Goal: Task Accomplishment & Management: Use online tool/utility

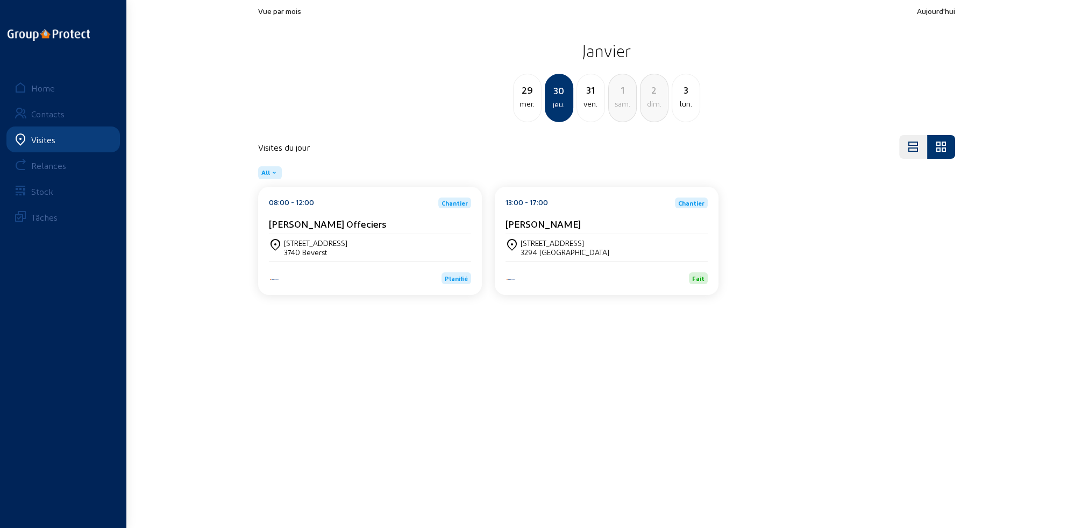
click at [41, 140] on div "Visites" at bounding box center [43, 139] width 24 height 10
click at [43, 89] on div "Home" at bounding box center [43, 88] width 24 height 10
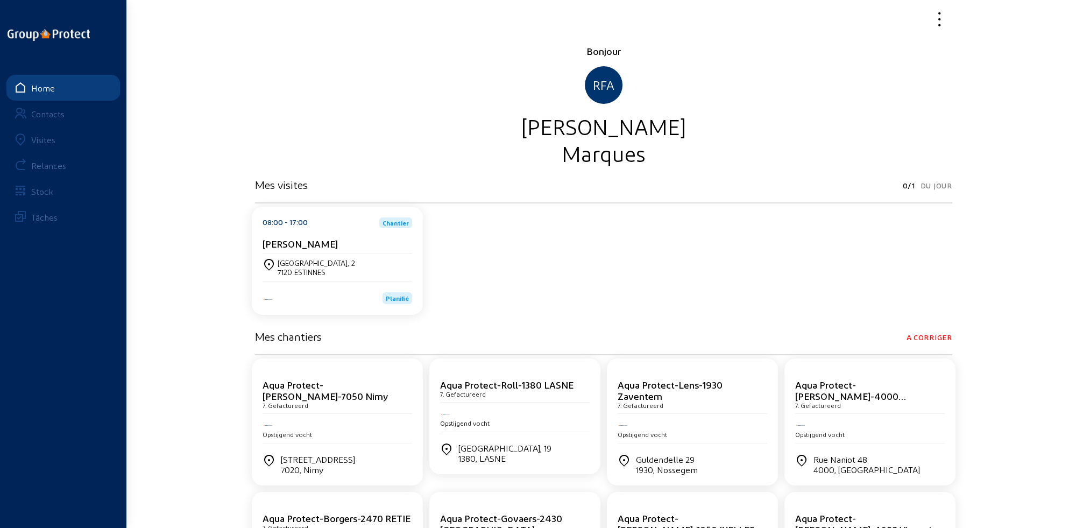
click at [45, 141] on div "Visites" at bounding box center [43, 139] width 24 height 10
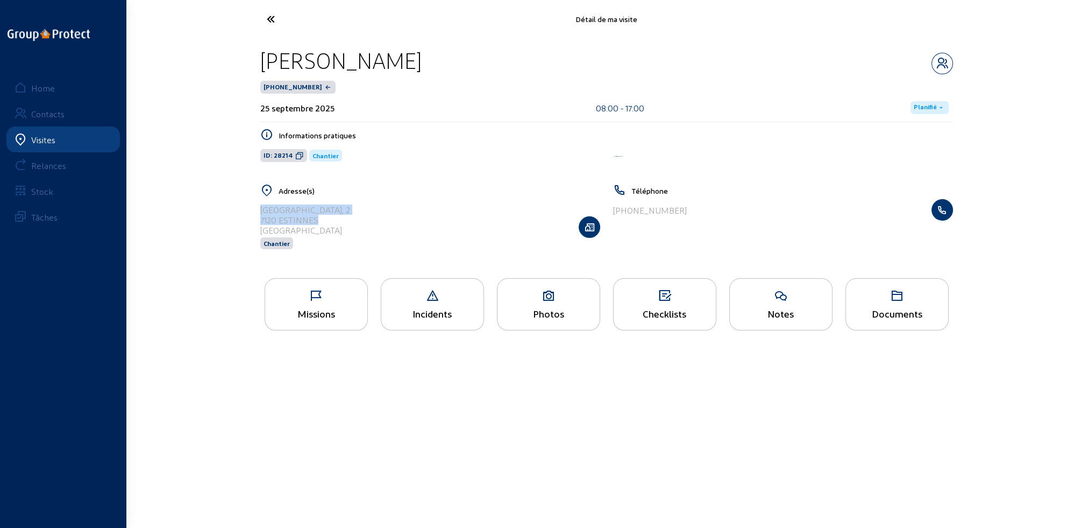
drag, startPoint x: 267, startPoint y: 209, endPoint x: 327, endPoint y: 217, distance: 60.9
click at [327, 217] on cam-list-title "[STREET_ADDRESS]" at bounding box center [305, 219] width 90 height 31
copy cam-list-title "[GEOGRAPHIC_DATA][STREET_ADDRESS]"
click at [271, 20] on icon at bounding box center [310, 19] width 99 height 19
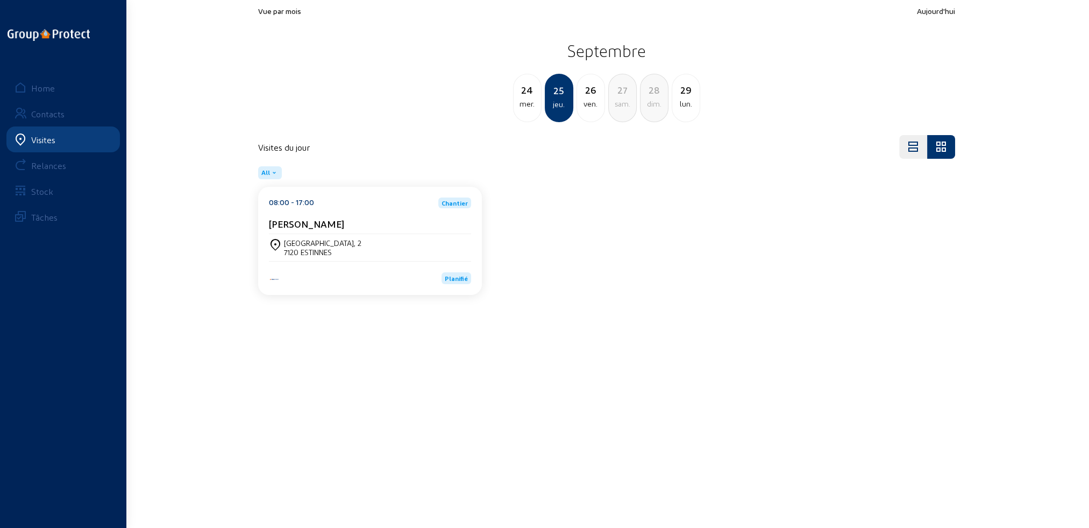
click at [530, 108] on div "mer." at bounding box center [527, 103] width 27 height 13
click at [355, 240] on div "[STREET_ADDRESS]" at bounding box center [327, 242] width 87 height 9
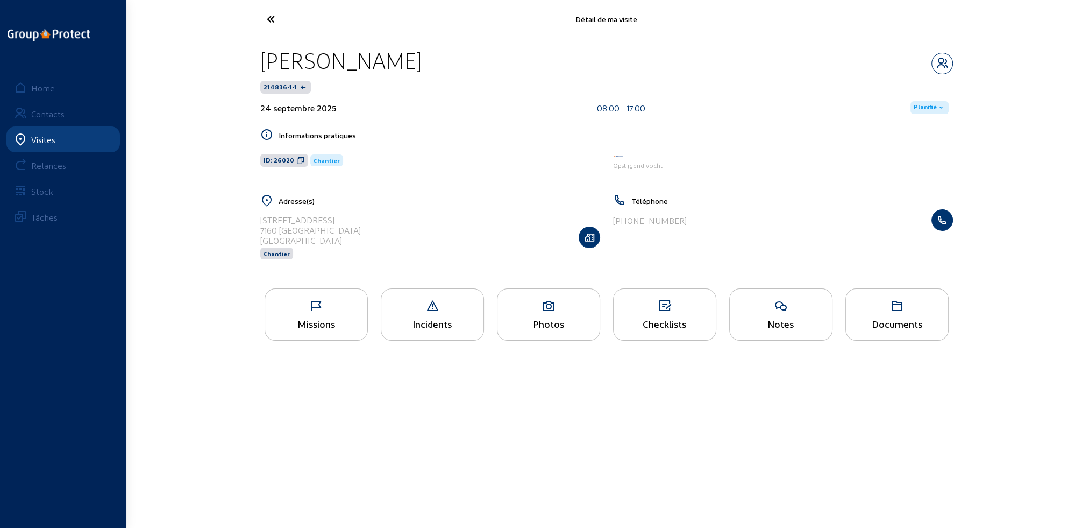
click at [336, 327] on div "Missions" at bounding box center [316, 323] width 102 height 11
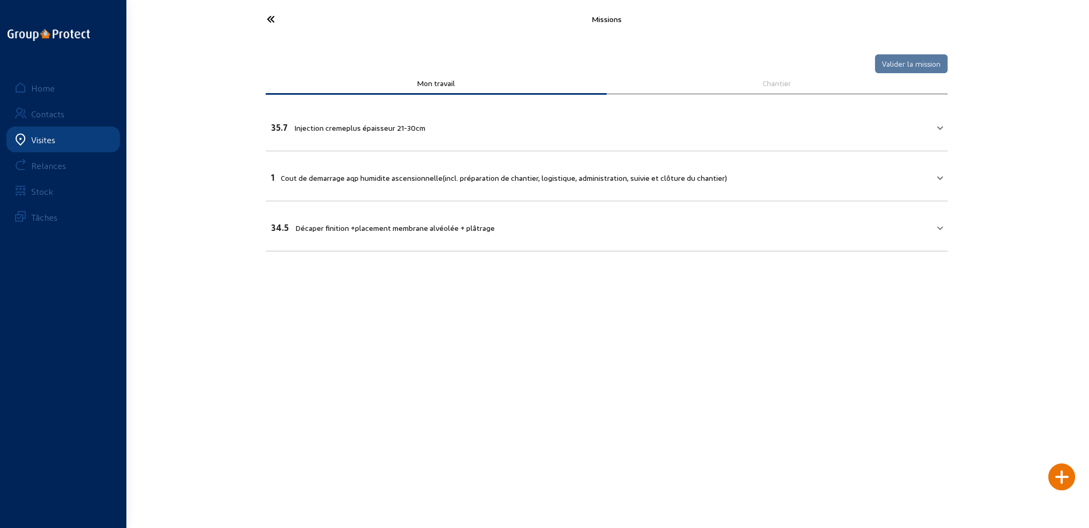
click at [270, 16] on icon at bounding box center [310, 19] width 99 height 19
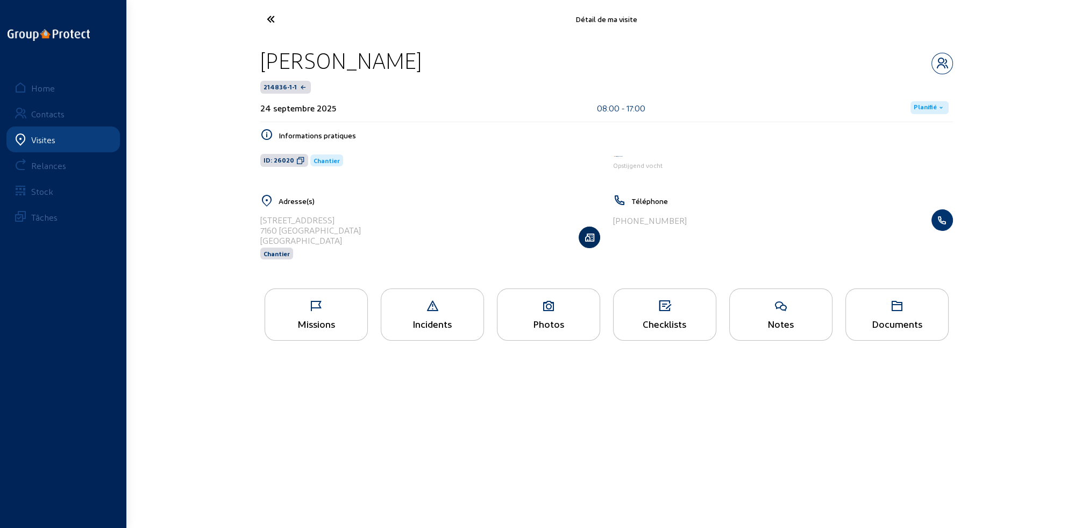
click at [594, 236] on icon "button" at bounding box center [589, 237] width 20 height 11
